Goal: Task Accomplishment & Management: Use online tool/utility

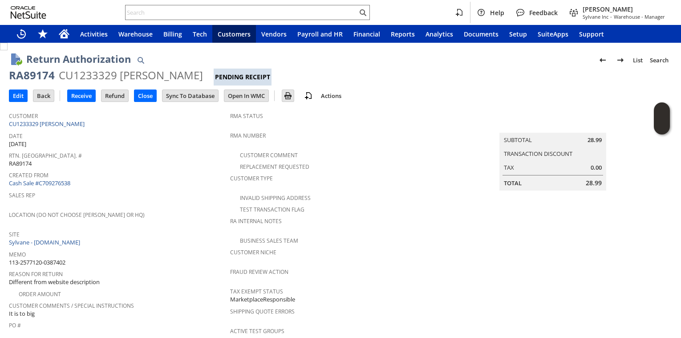
click at [164, 203] on div "Sales Rep" at bounding box center [117, 198] width 217 height 19
click at [89, 100] on input "Receive" at bounding box center [82, 96] width 28 height 12
drag, startPoint x: 68, startPoint y: 125, endPoint x: 109, endPoint y: 121, distance: 40.7
click at [75, 95] on input "Receive" at bounding box center [82, 96] width 28 height 12
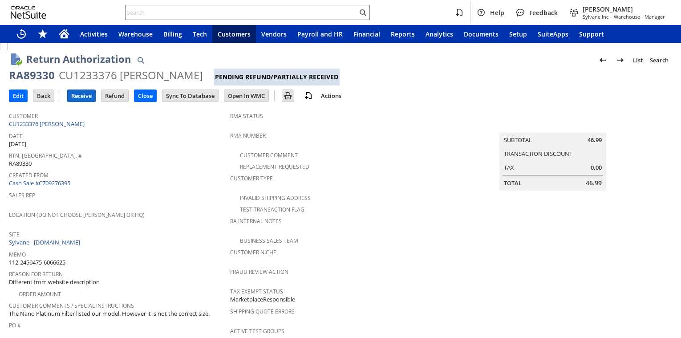
click at [83, 97] on input "Receive" at bounding box center [82, 96] width 28 height 12
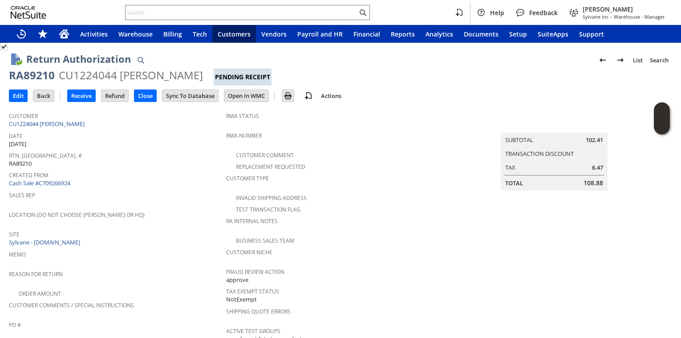
click at [143, 158] on div "Rtn. Auth. # RA89210" at bounding box center [115, 158] width 213 height 19
click at [78, 97] on input "Receive" at bounding box center [82, 96] width 28 height 12
